Goal: Task Accomplishment & Management: Complete application form

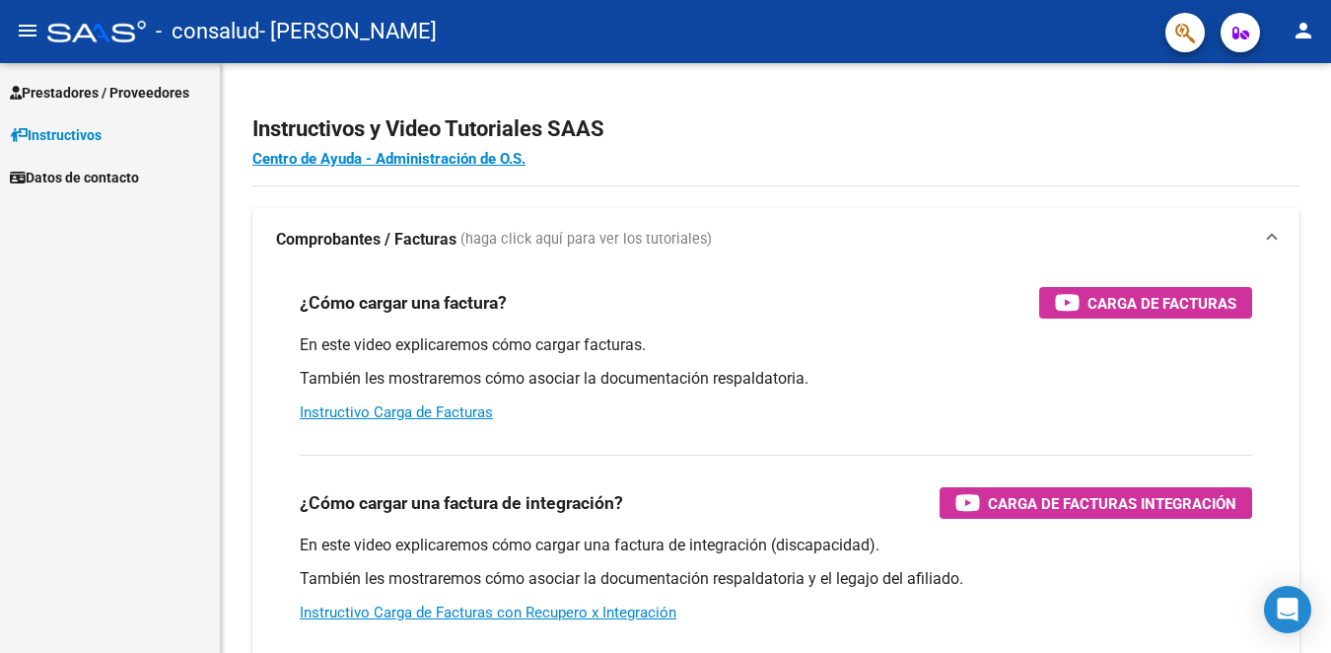
click at [99, 94] on span "Prestadores / Proveedores" at bounding box center [99, 93] width 179 height 22
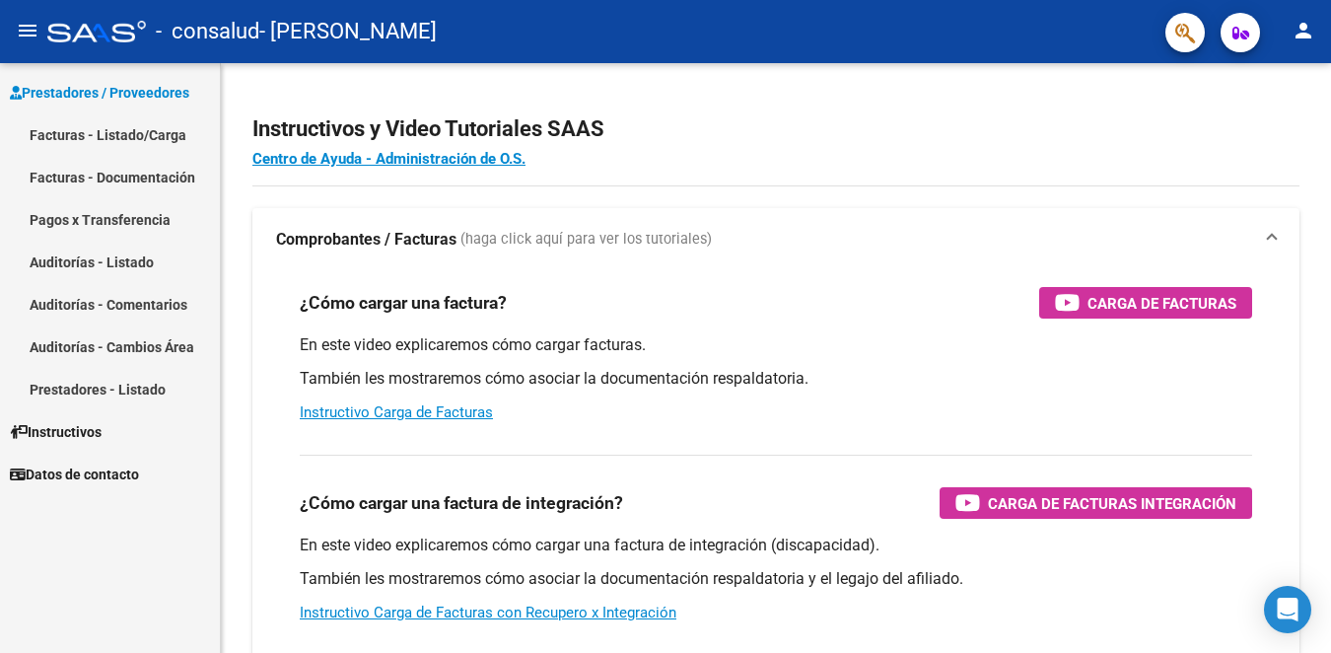
click at [99, 136] on link "Facturas - Listado/Carga" at bounding box center [110, 134] width 220 height 42
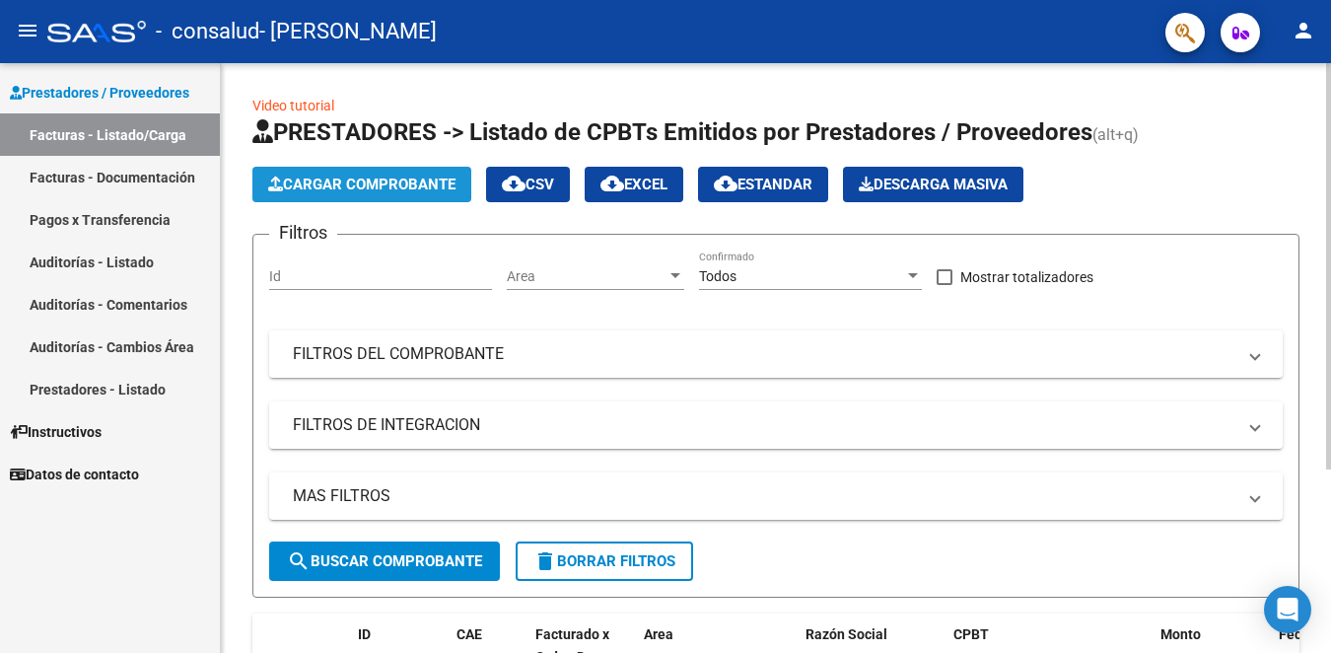
click at [348, 186] on span "Cargar Comprobante" at bounding box center [361, 185] width 187 height 18
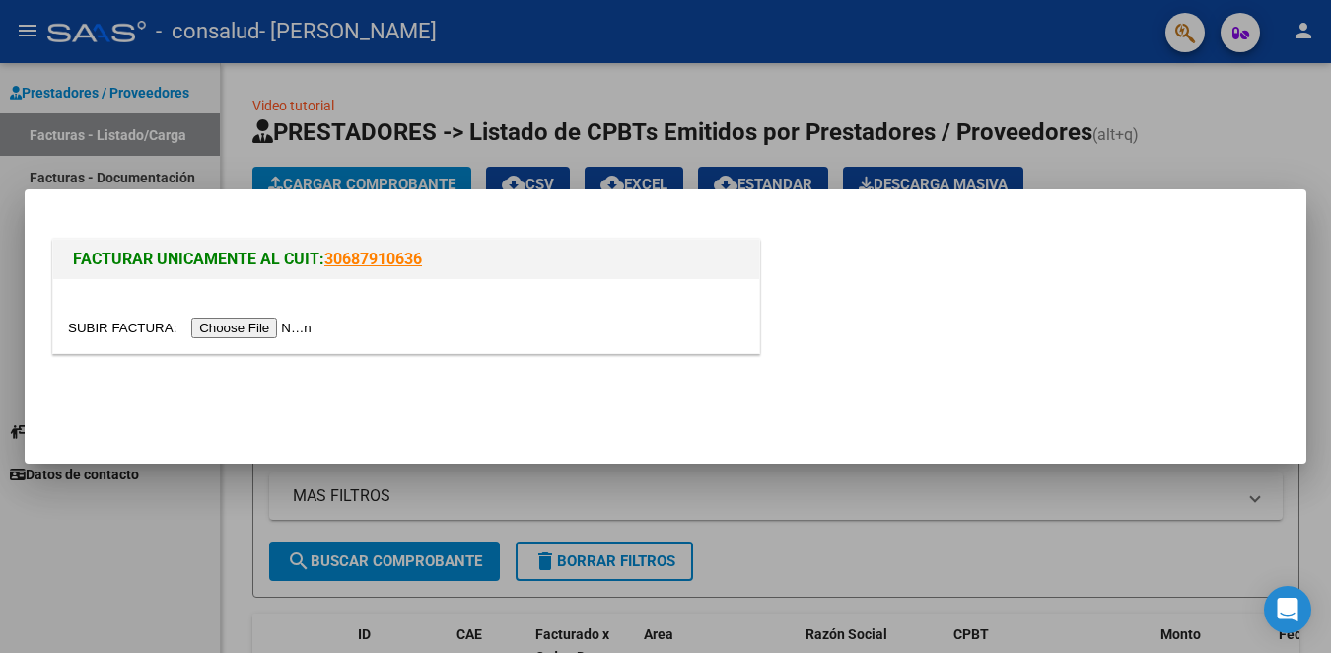
click at [302, 327] on input "file" at bounding box center [192, 327] width 249 height 21
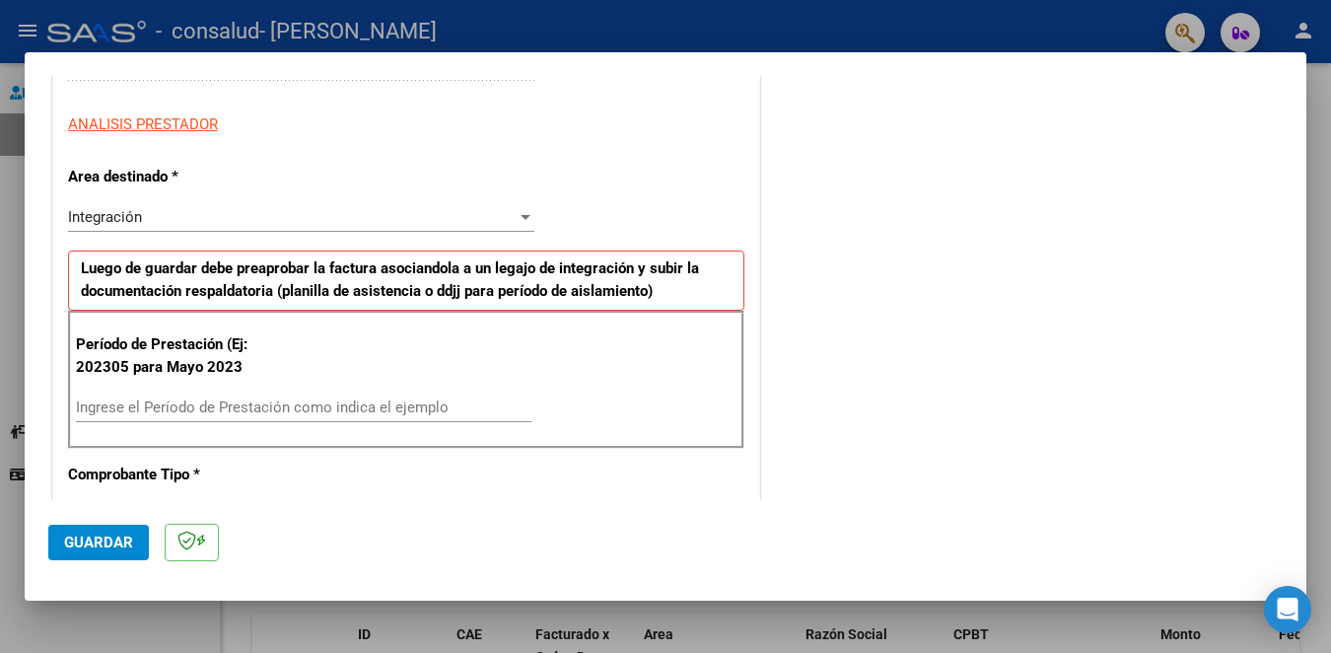
scroll to position [394, 0]
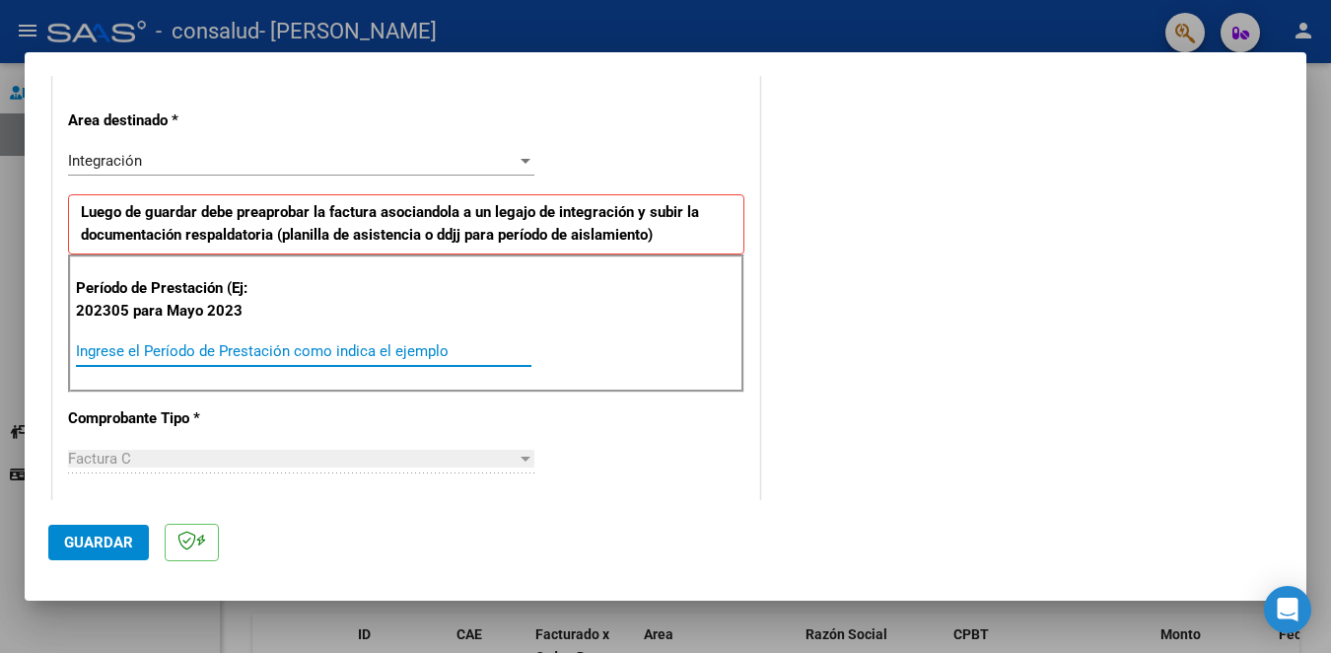
click at [344, 355] on input "Ingrese el Período de Prestación como indica el ejemplo" at bounding box center [304, 351] width 456 height 18
type input "202507"
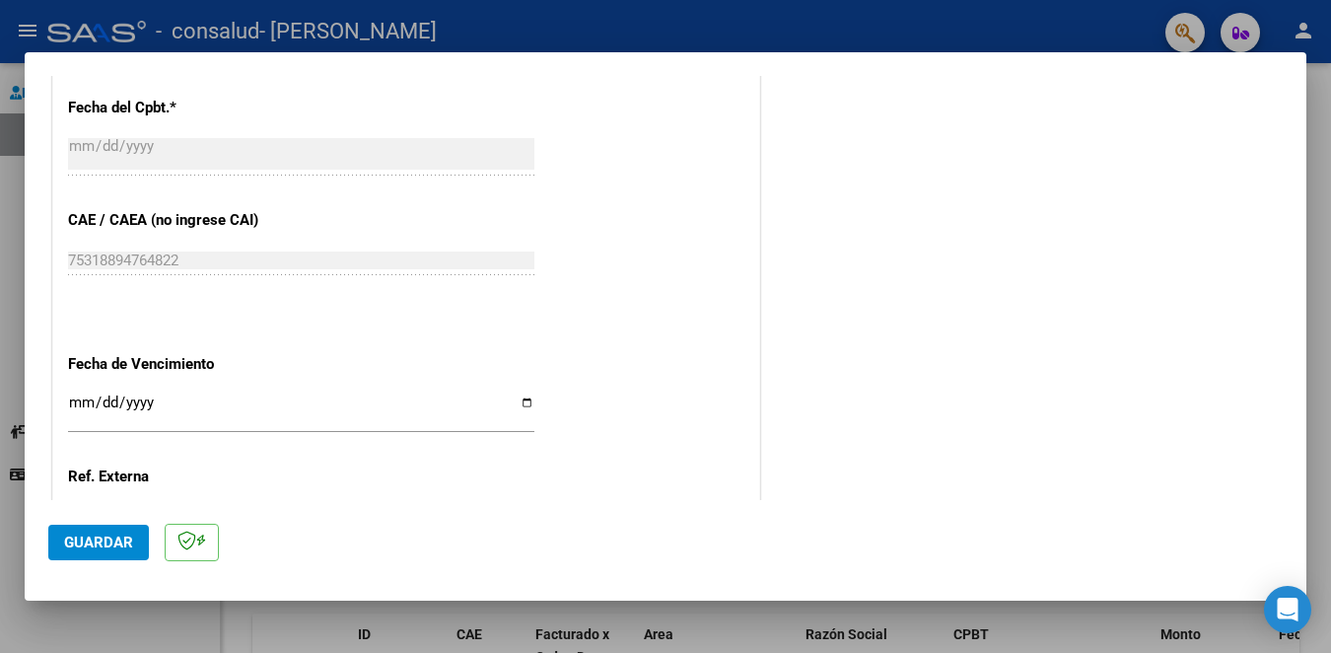
scroll to position [1144, 0]
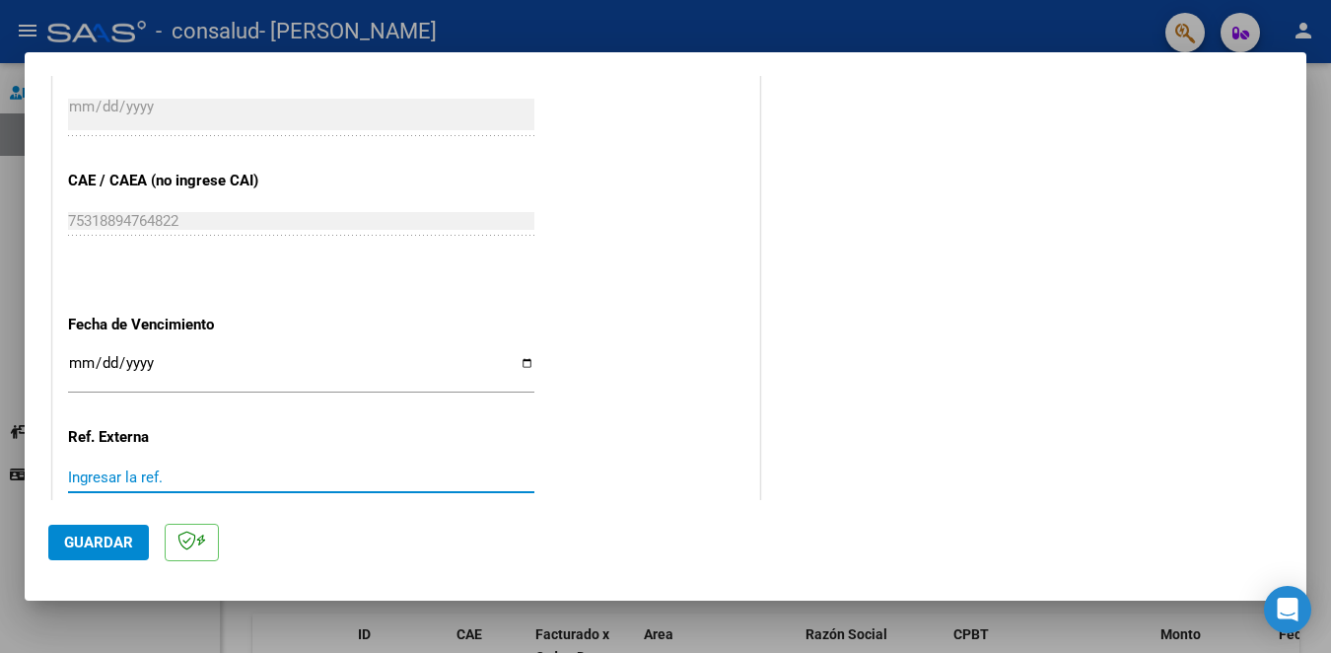
click at [405, 471] on input "Ingresar la ref." at bounding box center [301, 477] width 466 height 18
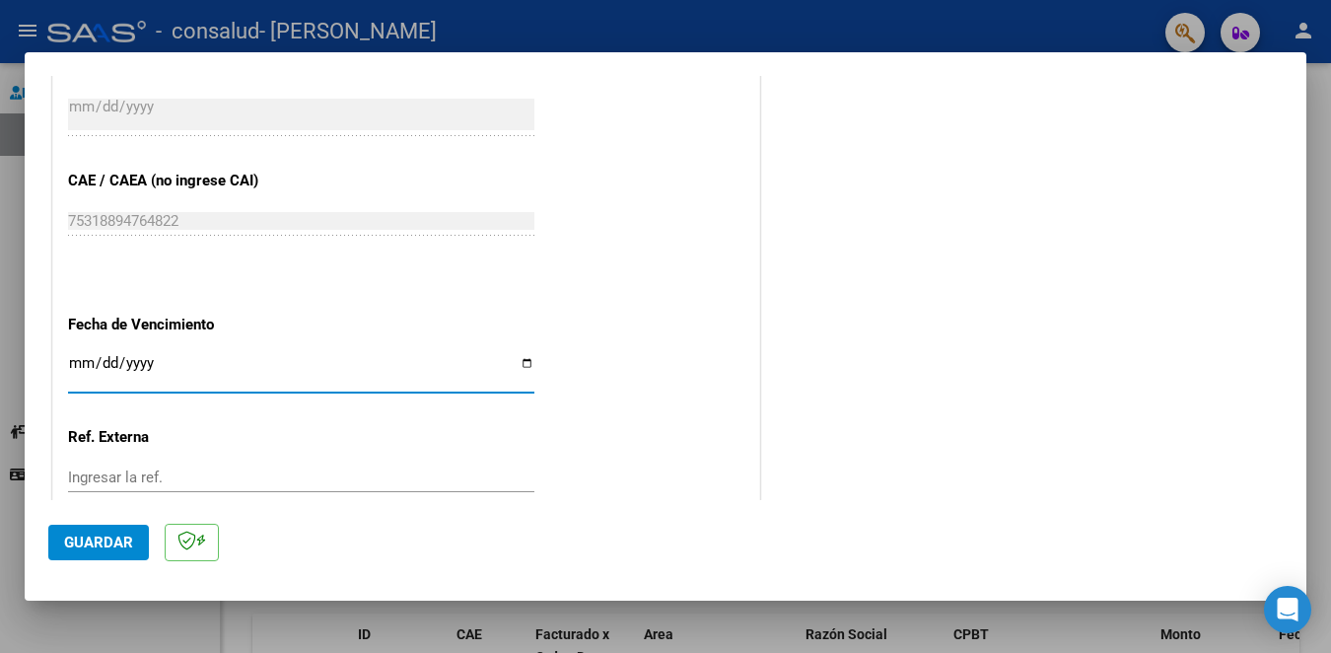
click at [395, 377] on input "Ingresar la fecha" at bounding box center [301, 371] width 466 height 32
type input "[DATE]"
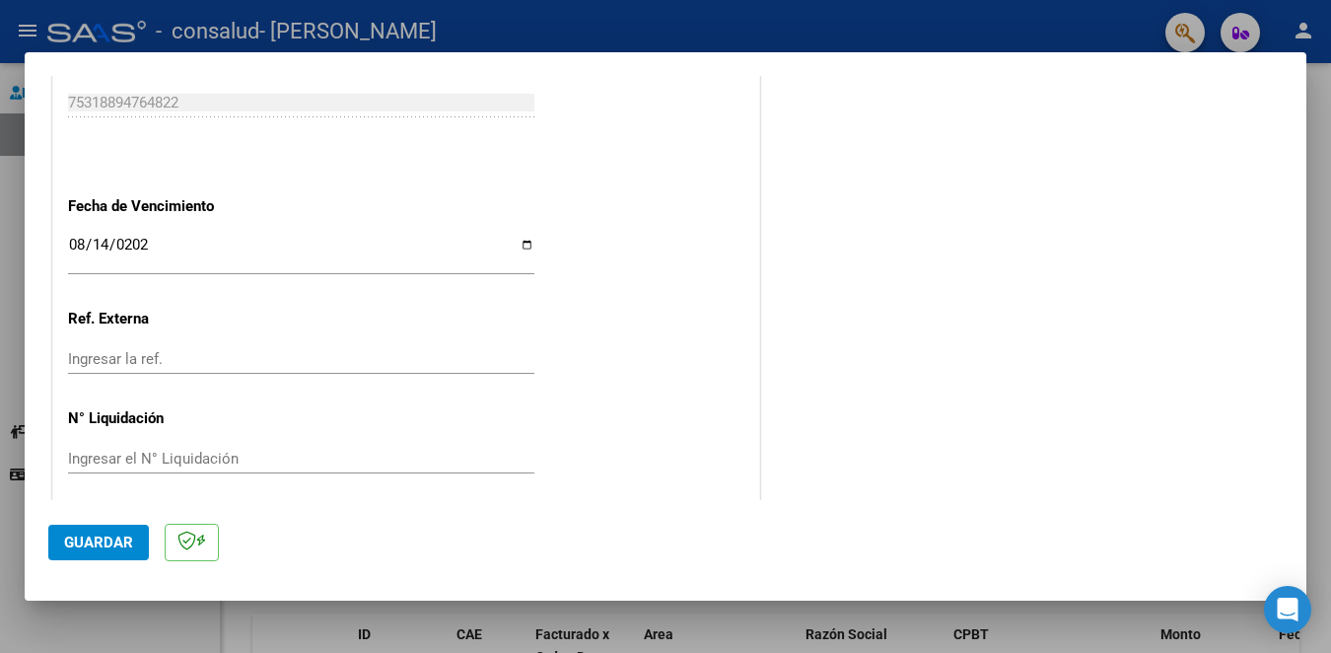
scroll to position [1274, 0]
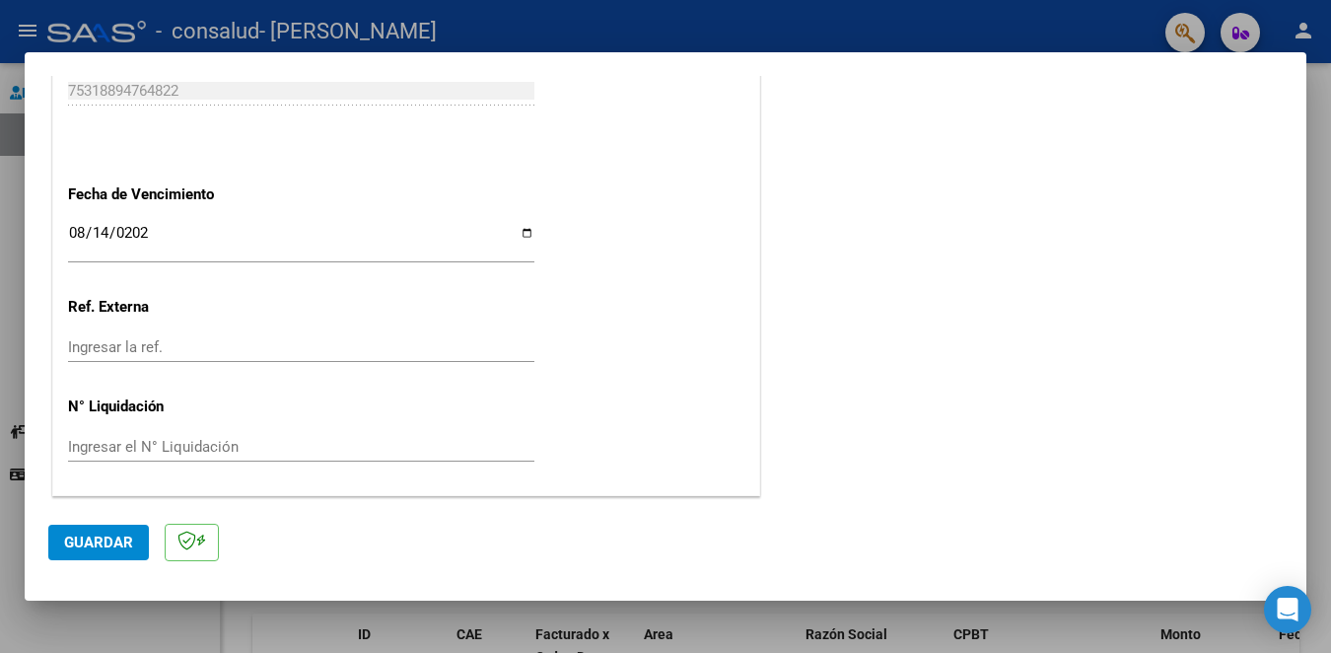
click at [119, 546] on span "Guardar" at bounding box center [98, 542] width 69 height 18
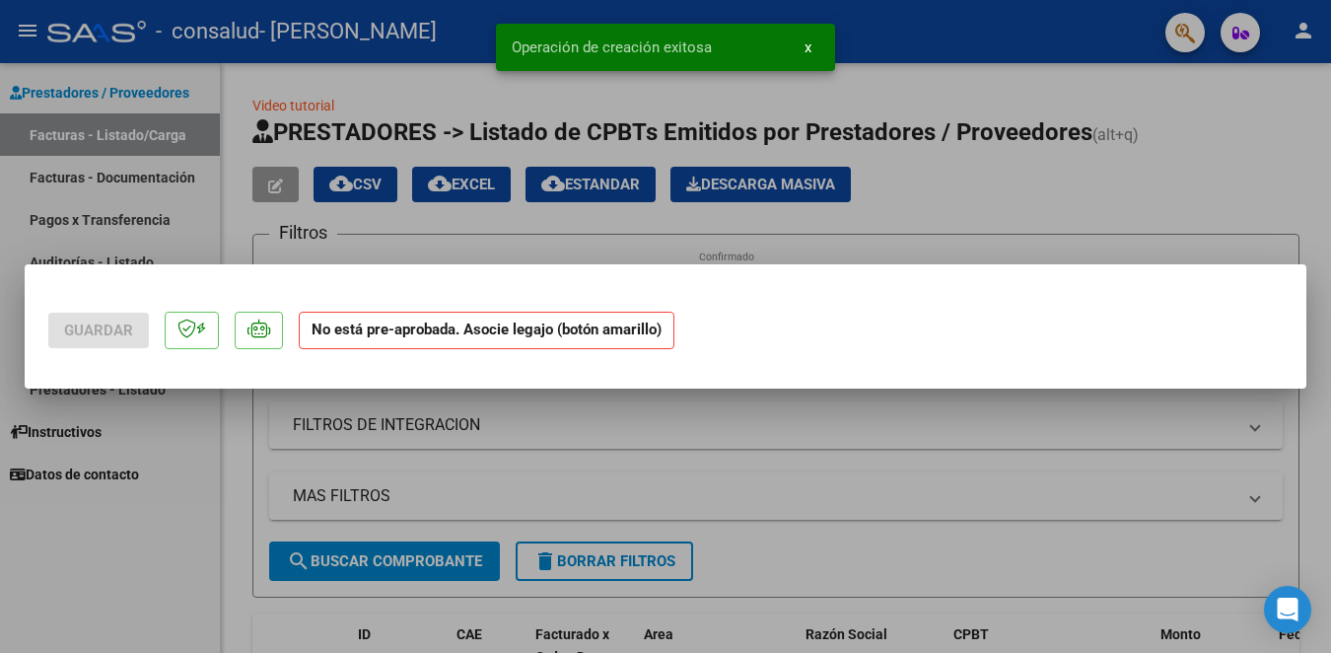
scroll to position [0, 0]
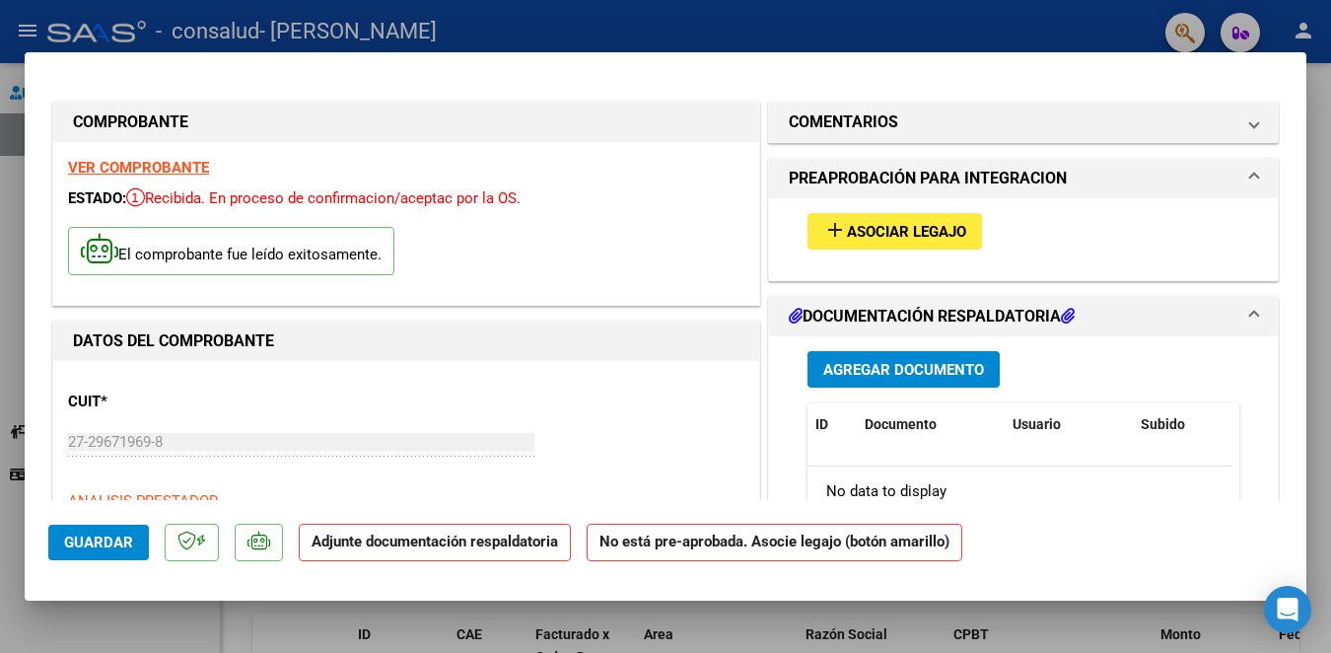
click at [359, 546] on strong "Adjunte documentación respaldatoria" at bounding box center [435, 541] width 246 height 18
click at [419, 546] on strong "Adjunte documentación respaldatoria" at bounding box center [435, 541] width 246 height 18
click at [882, 366] on span "Agregar Documento" at bounding box center [903, 370] width 161 height 18
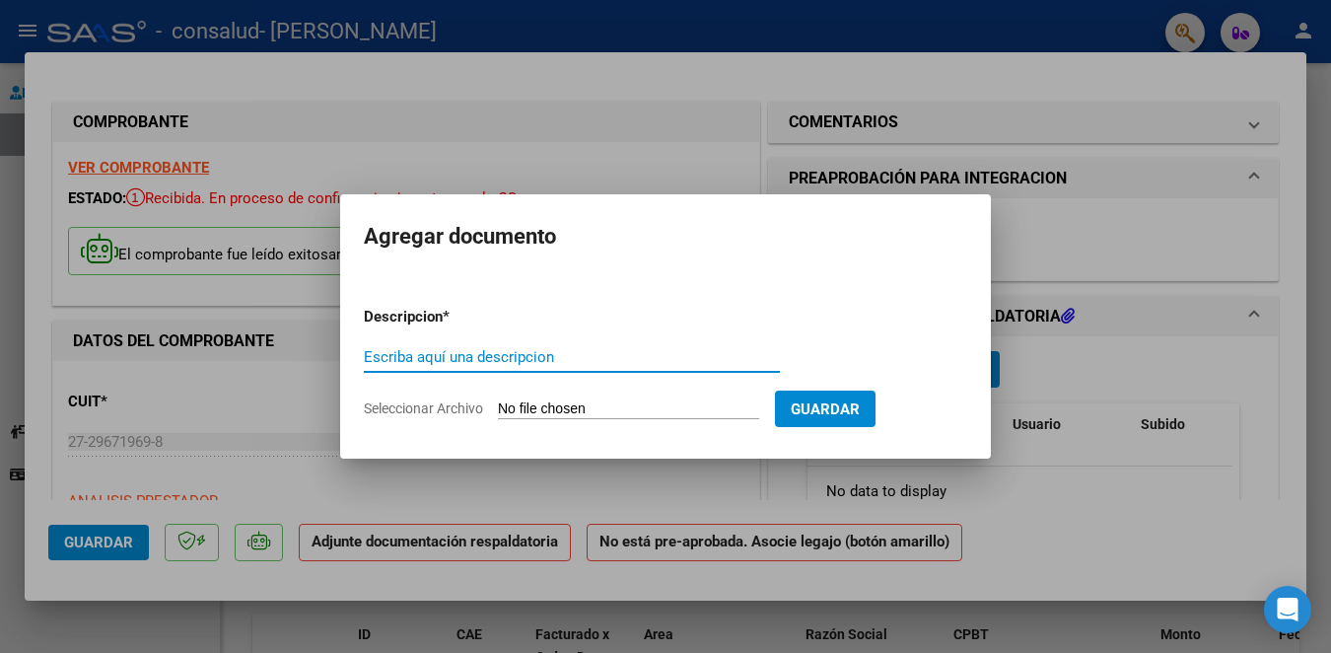
click at [611, 356] on input "Escriba aquí una descripcion" at bounding box center [572, 357] width 416 height 18
type input "Planilla de Asistencia"
click at [645, 404] on input "Seleccionar Archivo" at bounding box center [628, 409] width 261 height 19
type input "C:\fakepath\Adobe Scan [DATE].pdf"
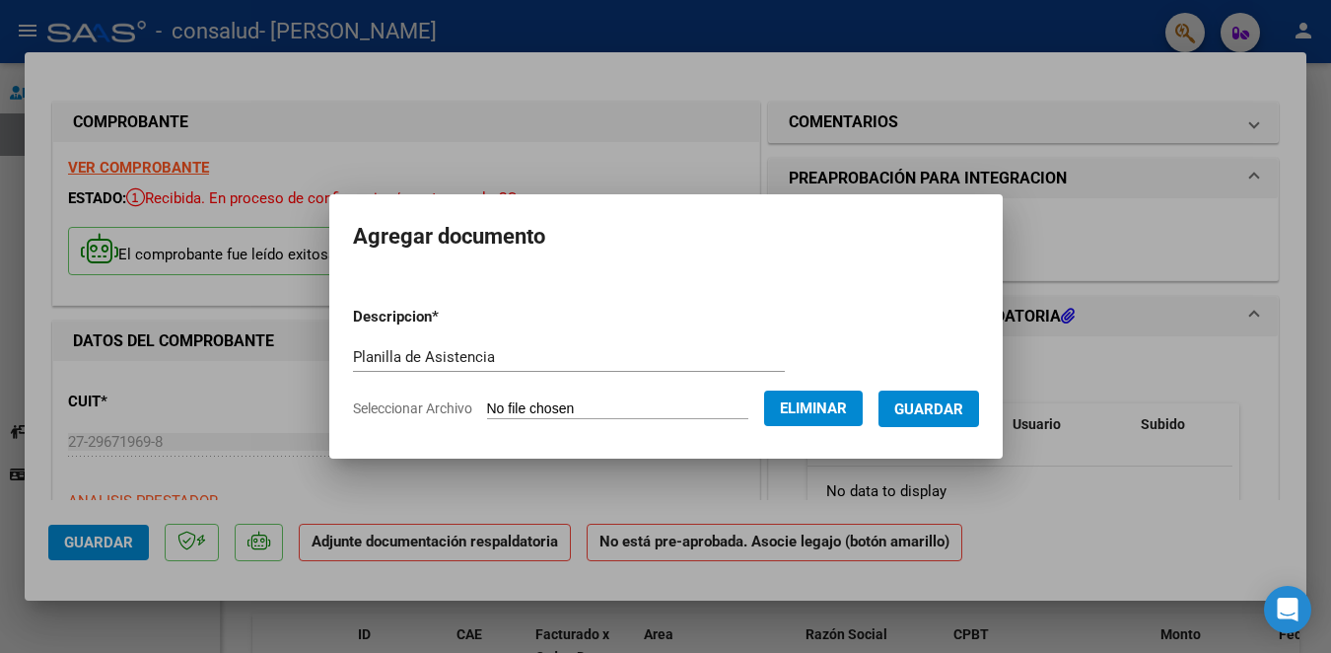
click at [941, 407] on span "Guardar" at bounding box center [928, 409] width 69 height 18
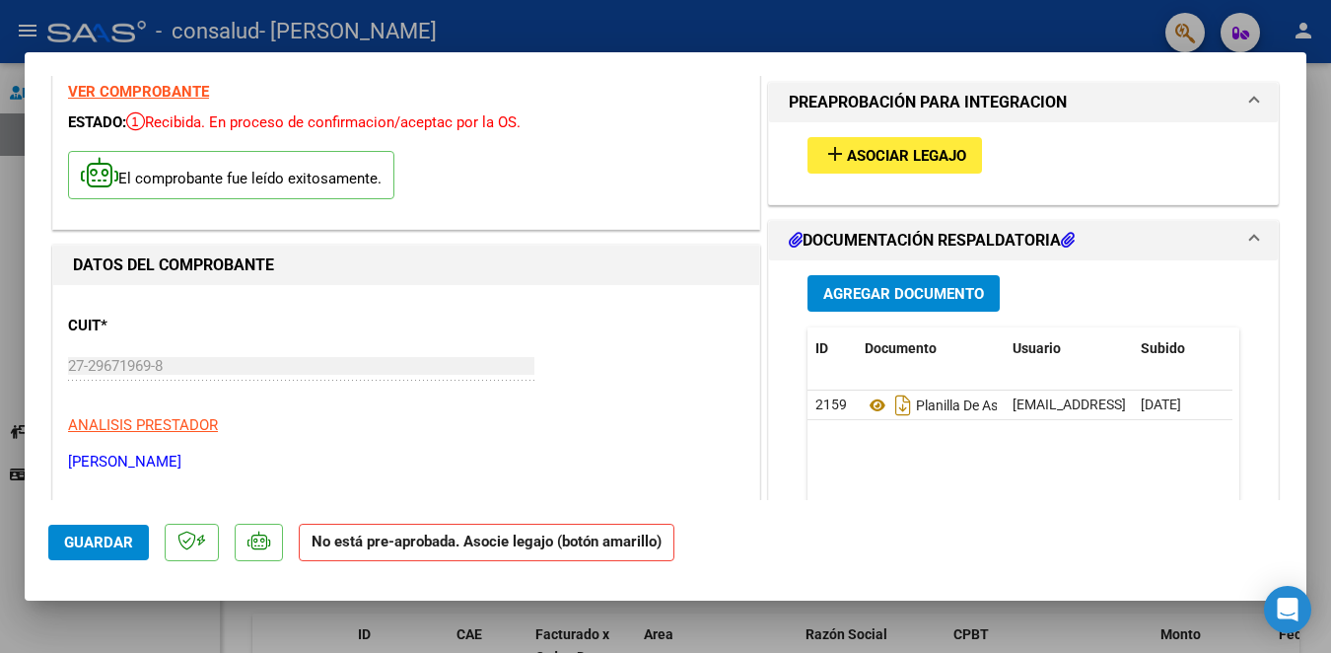
scroll to position [62, 0]
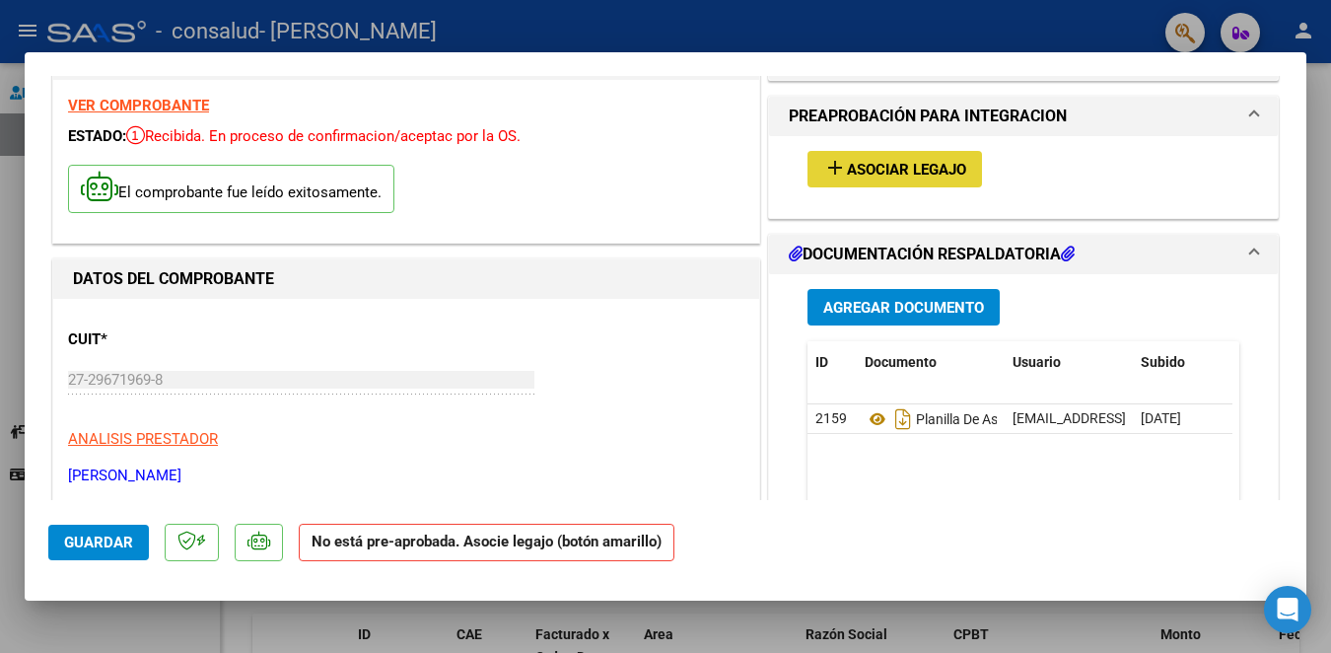
click at [906, 174] on span "Asociar Legajo" at bounding box center [906, 170] width 119 height 18
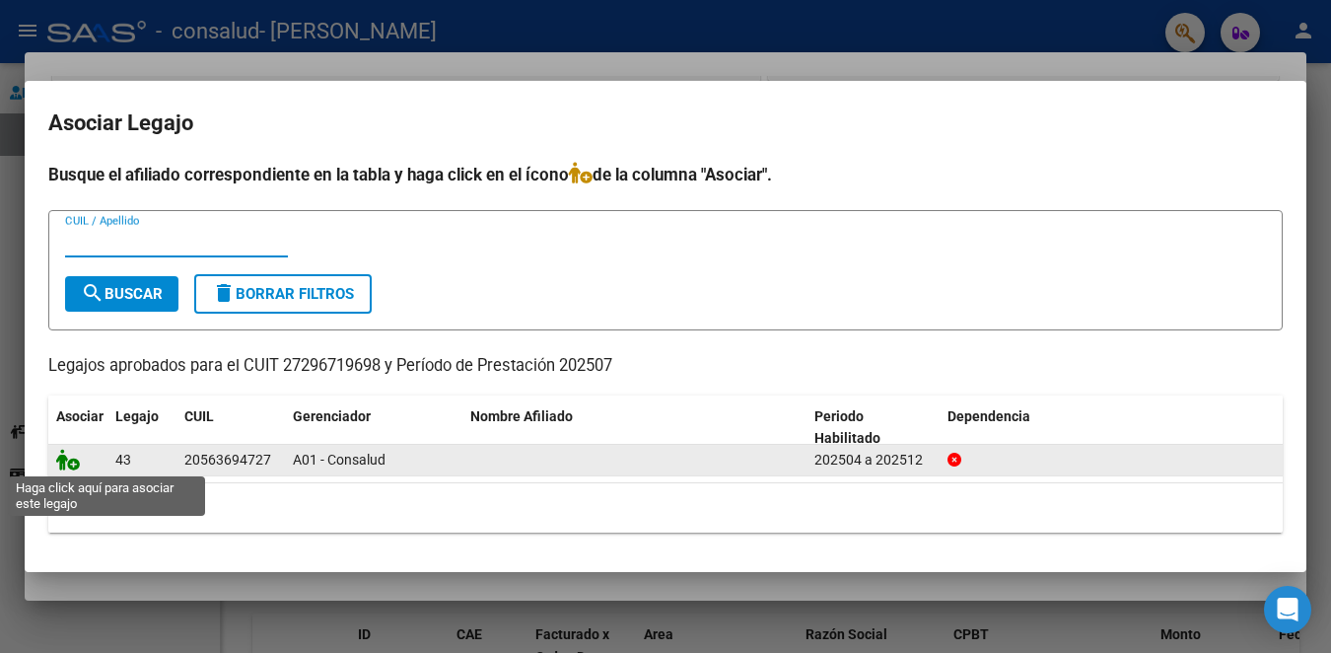
click at [63, 460] on icon at bounding box center [68, 460] width 24 height 22
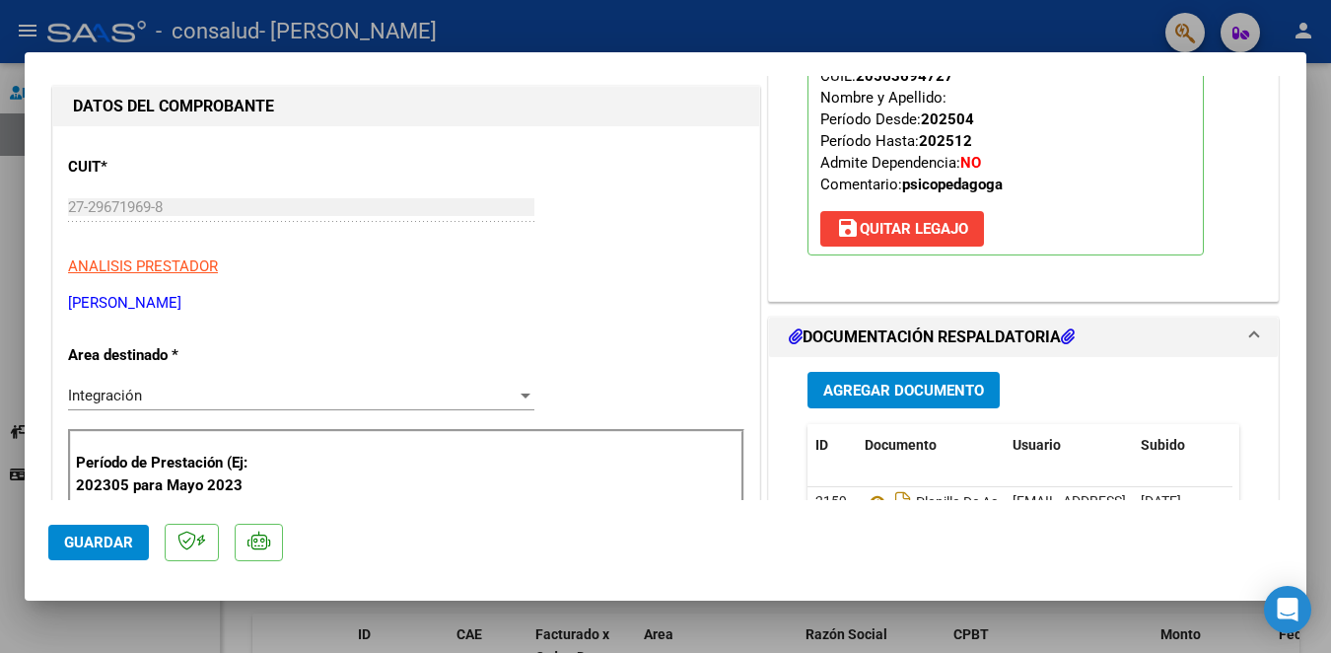
scroll to position [259, 0]
